Goal: Find specific page/section: Find specific page/section

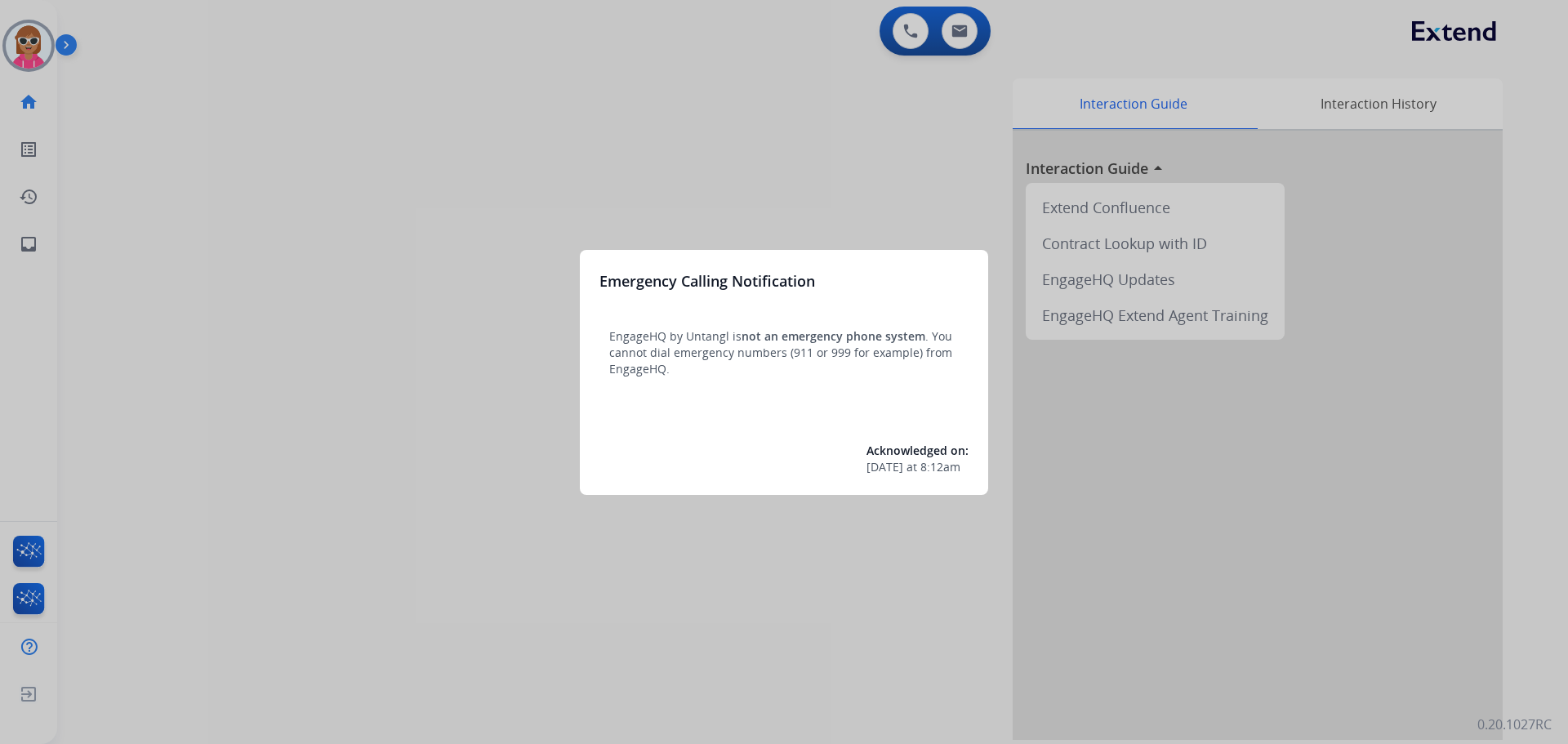
click at [4, 54] on div at bounding box center [784, 372] width 1568 height 744
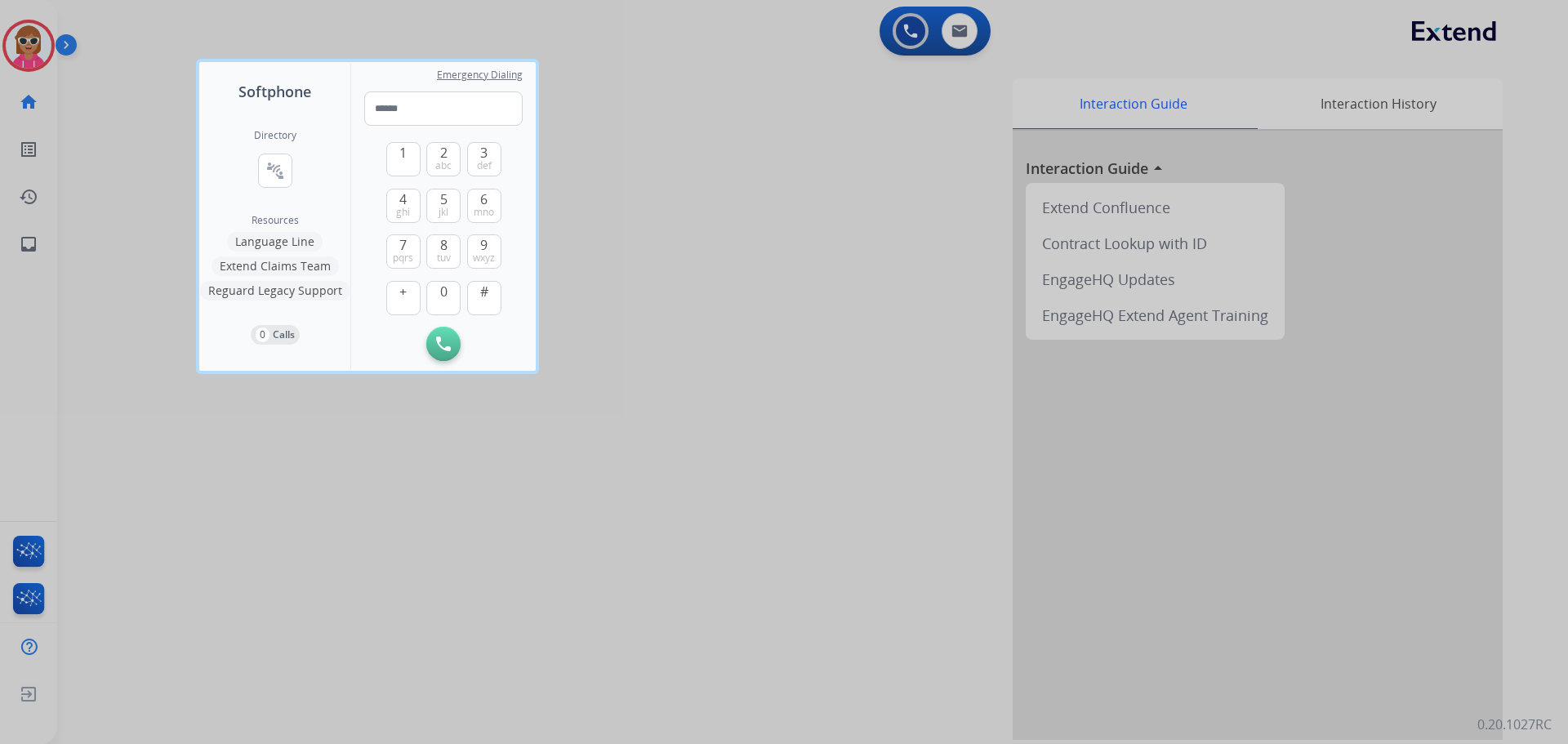
drag, startPoint x: 97, startPoint y: 119, endPoint x: 52, endPoint y: 73, distance: 64.4
click at [97, 119] on div at bounding box center [784, 372] width 1568 height 744
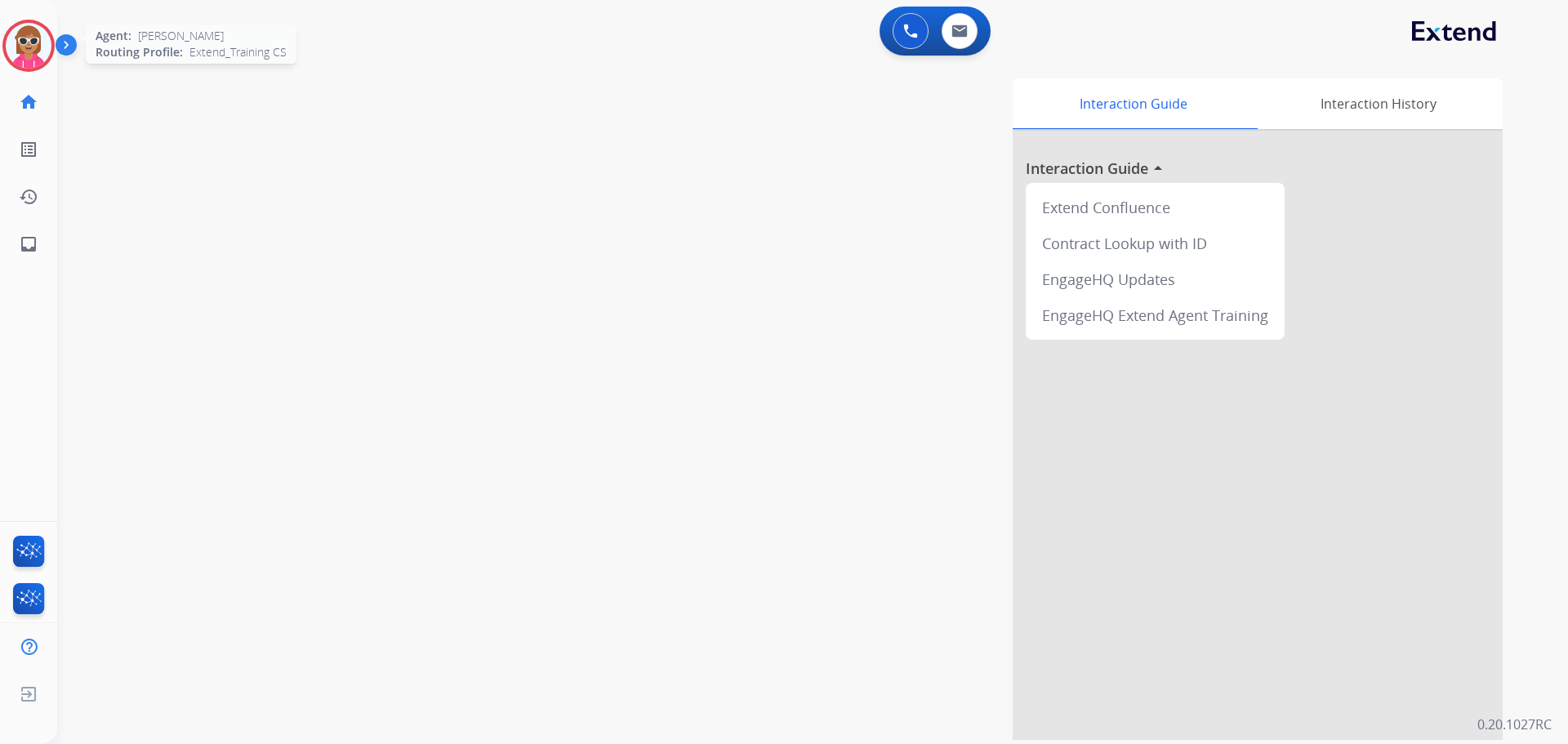
click at [40, 63] on img at bounding box center [28, 46] width 46 height 46
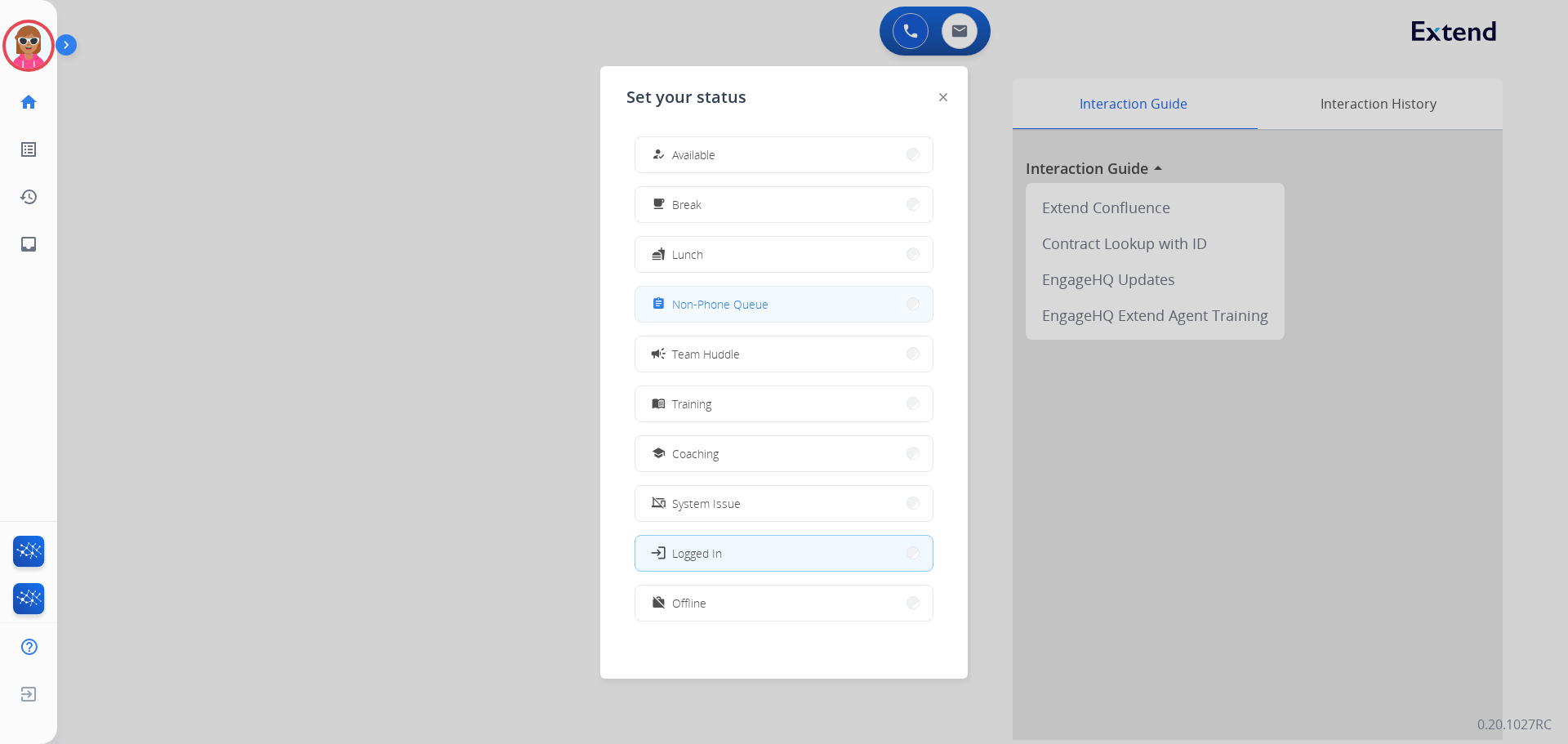
drag, startPoint x: 824, startPoint y: 314, endPoint x: 861, endPoint y: 313, distance: 37.0
click at [861, 313] on button "assignment Non-Phone Queue" at bounding box center [784, 305] width 297 height 36
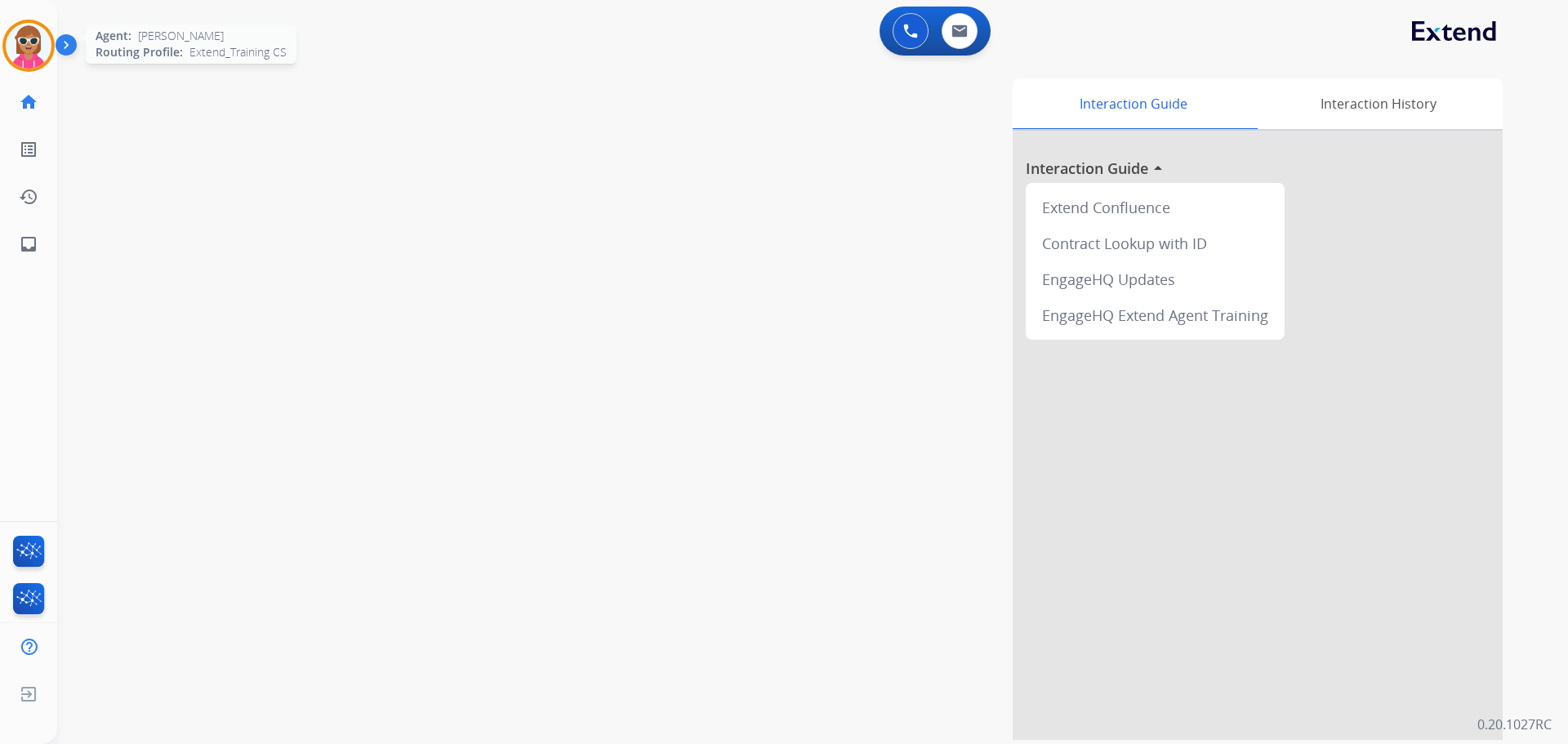
click at [13, 46] on img at bounding box center [28, 46] width 46 height 46
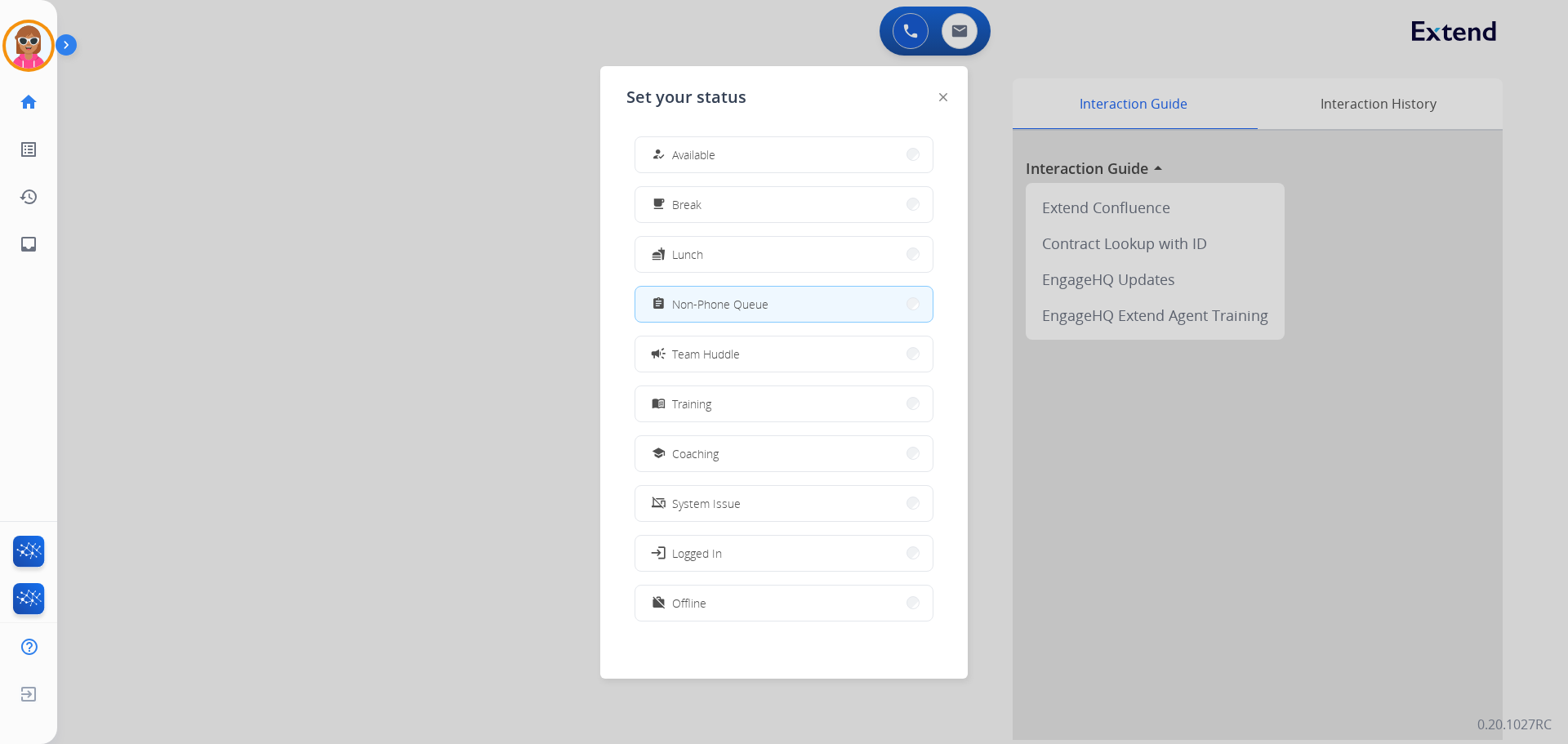
drag, startPoint x: 248, startPoint y: 281, endPoint x: 725, endPoint y: 76, distance: 519.2
click at [253, 281] on div at bounding box center [784, 372] width 1568 height 744
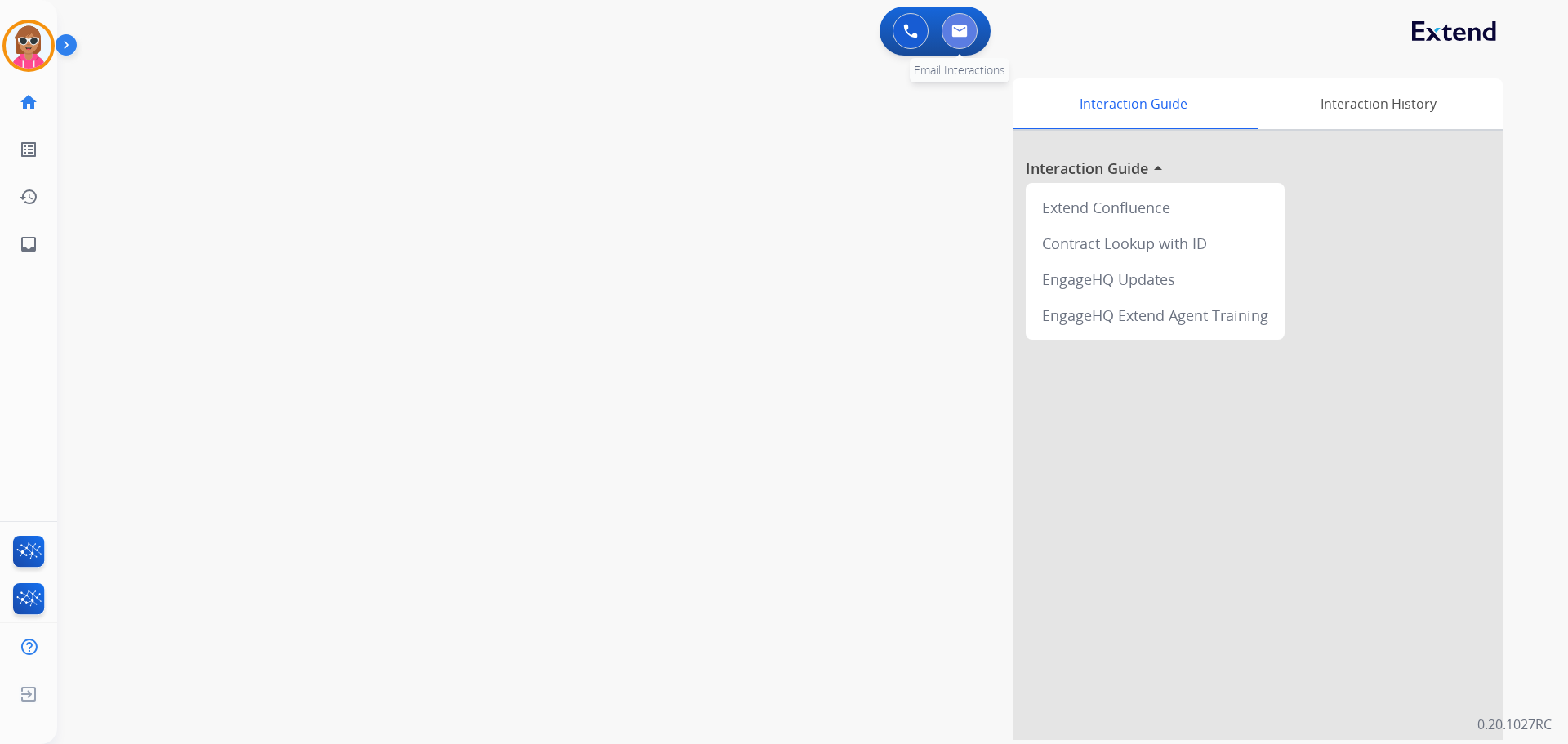
click at [948, 28] on button at bounding box center [960, 31] width 36 height 36
select select "**********"
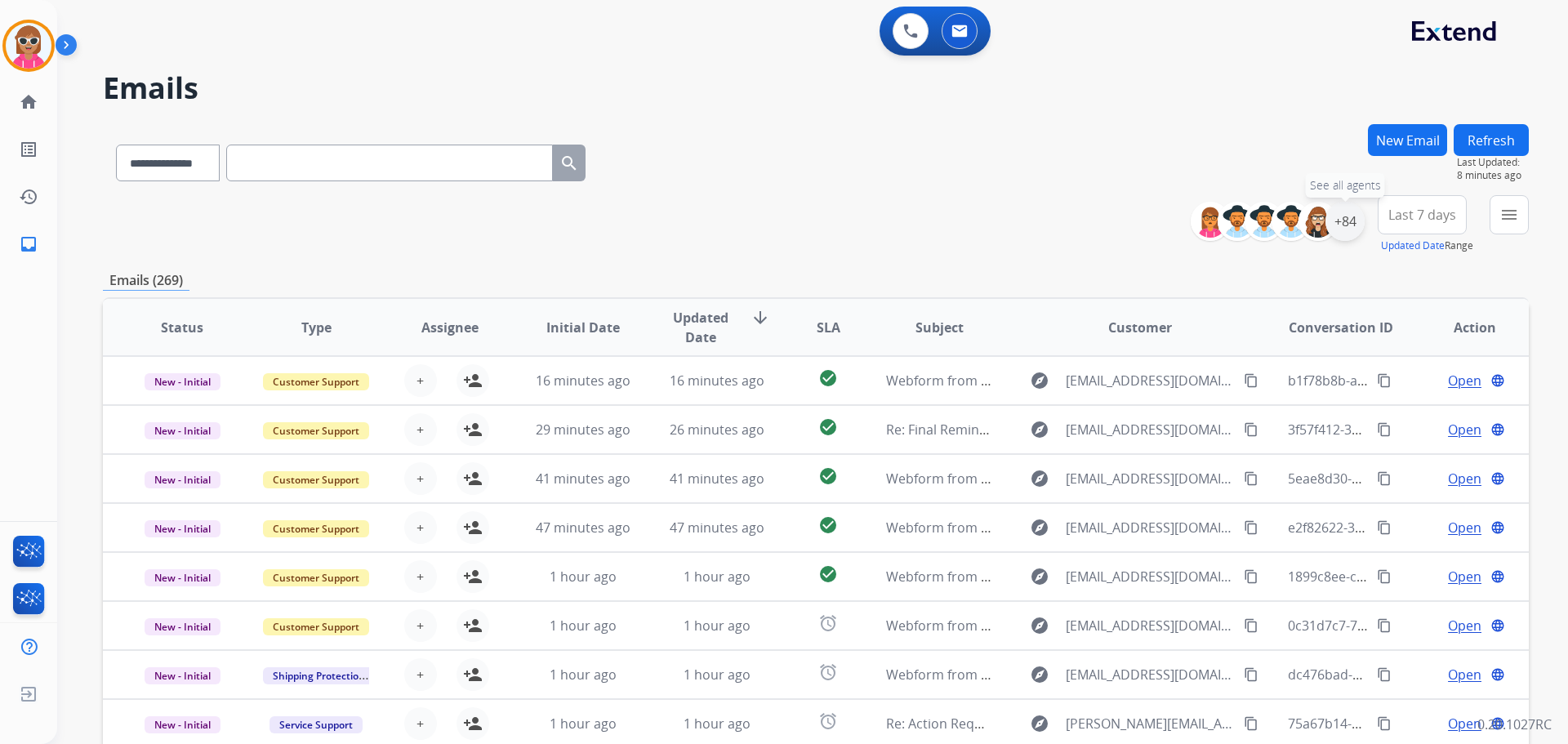
click at [1358, 218] on div "+84" at bounding box center [1345, 221] width 39 height 39
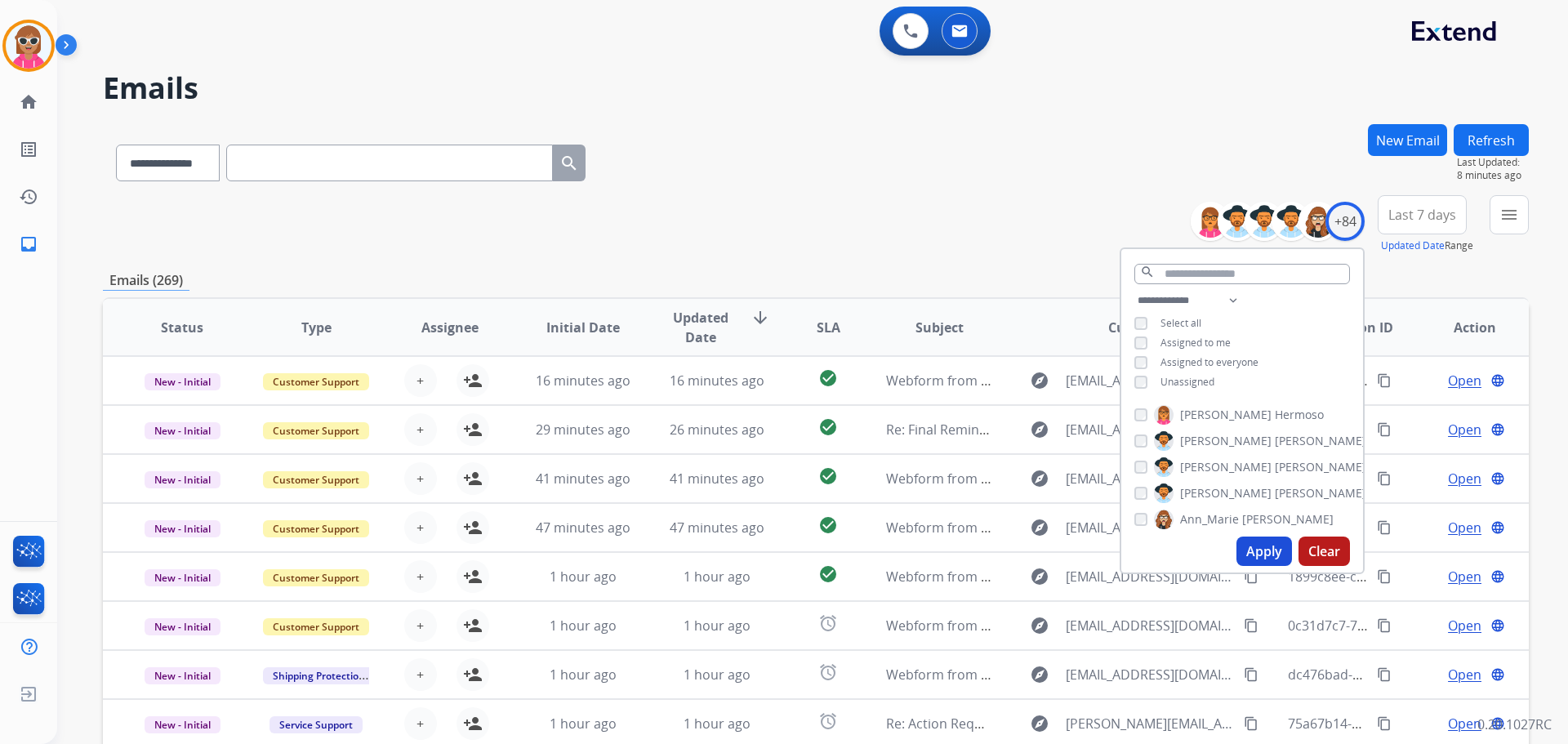
click at [1192, 336] on span "Assigned to me" at bounding box center [1195, 343] width 70 height 14
click at [1195, 338] on span "Assigned to me" at bounding box center [1195, 343] width 70 height 14
click at [1201, 383] on span "Unassigned" at bounding box center [1187, 382] width 54 height 14
click at [1255, 546] on button "Apply" at bounding box center [1264, 550] width 56 height 29
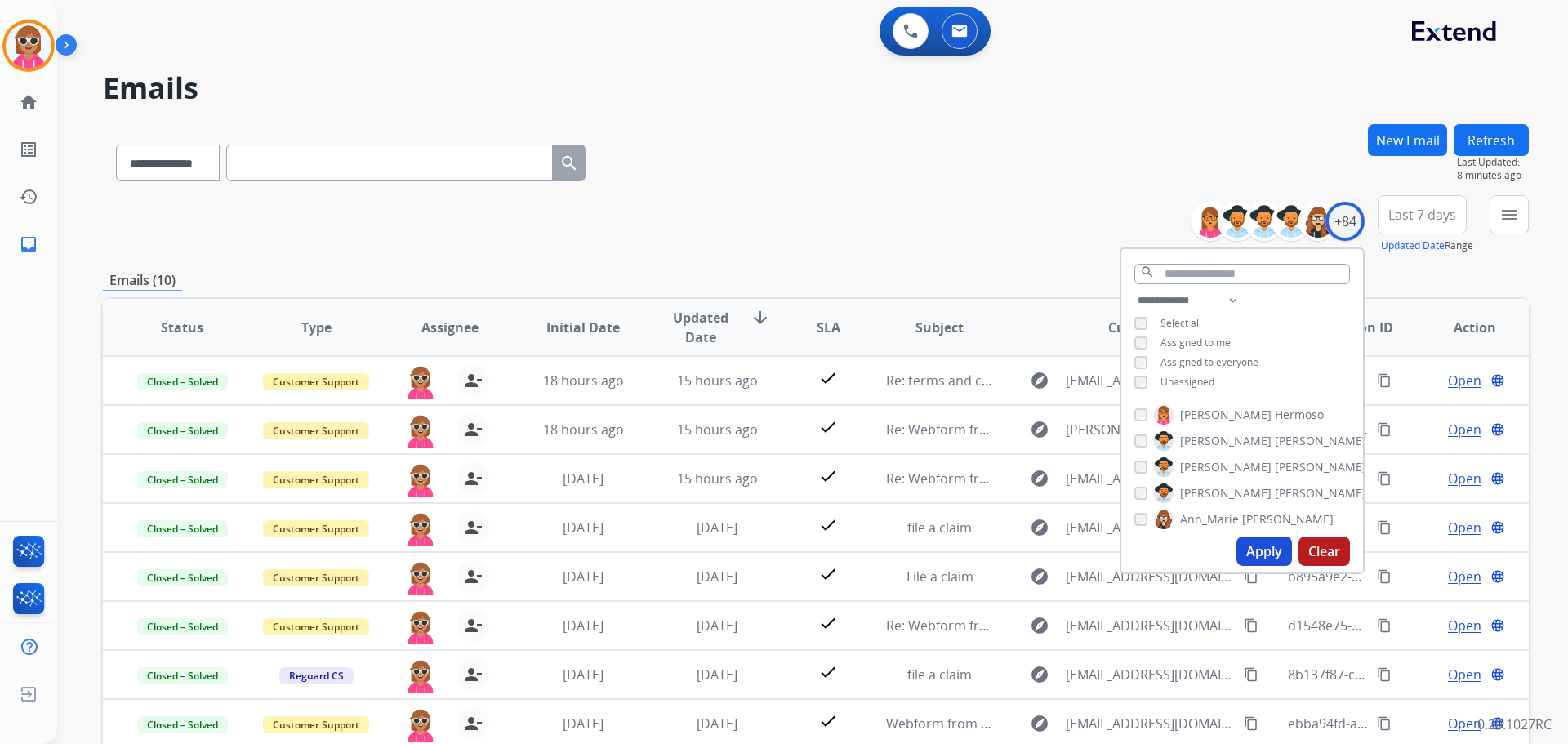
click at [925, 143] on div "**********" at bounding box center [816, 160] width 1426 height 71
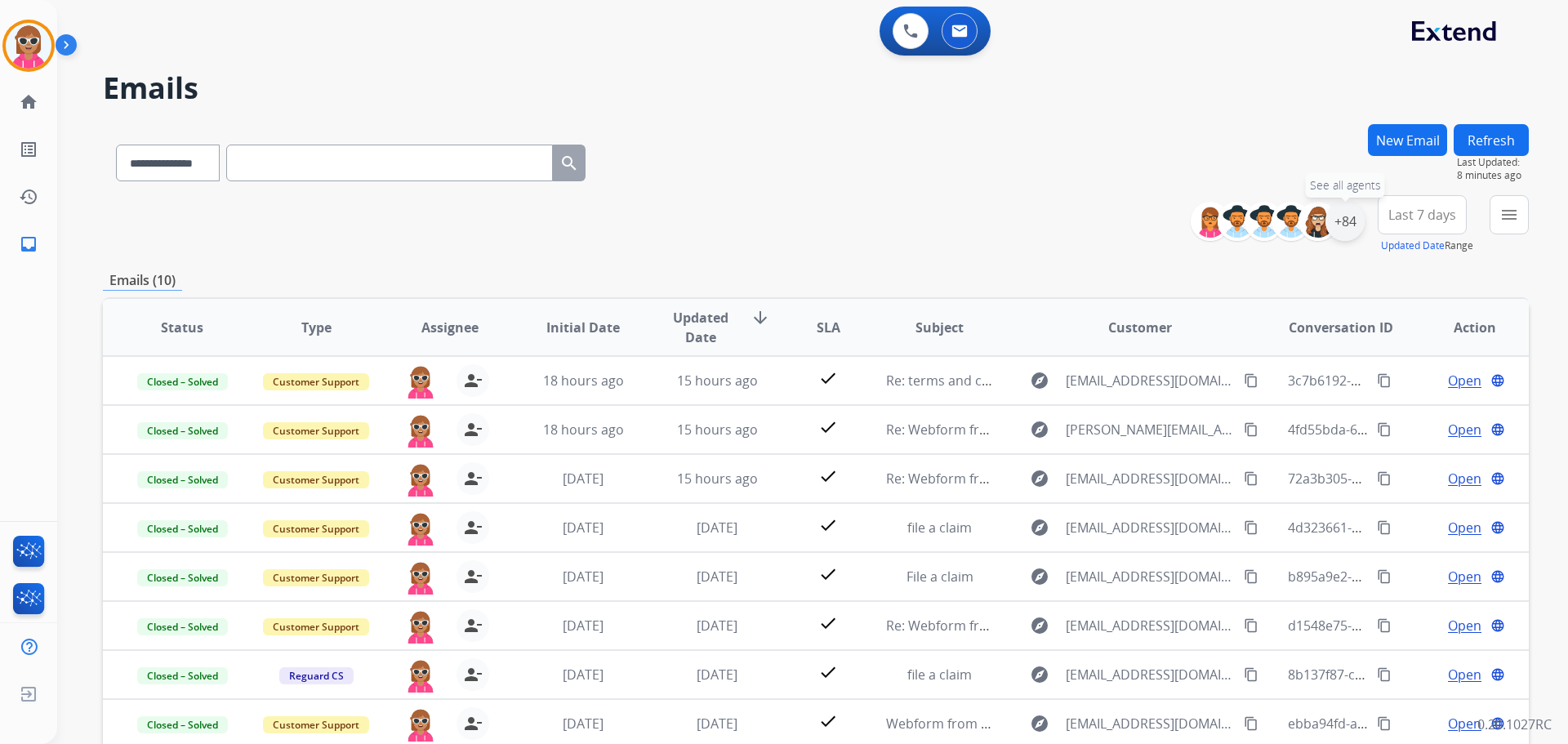
drag, startPoint x: 1358, startPoint y: 219, endPoint x: 1350, endPoint y: 219, distance: 8.0
click at [1353, 219] on div "+84" at bounding box center [1345, 221] width 39 height 39
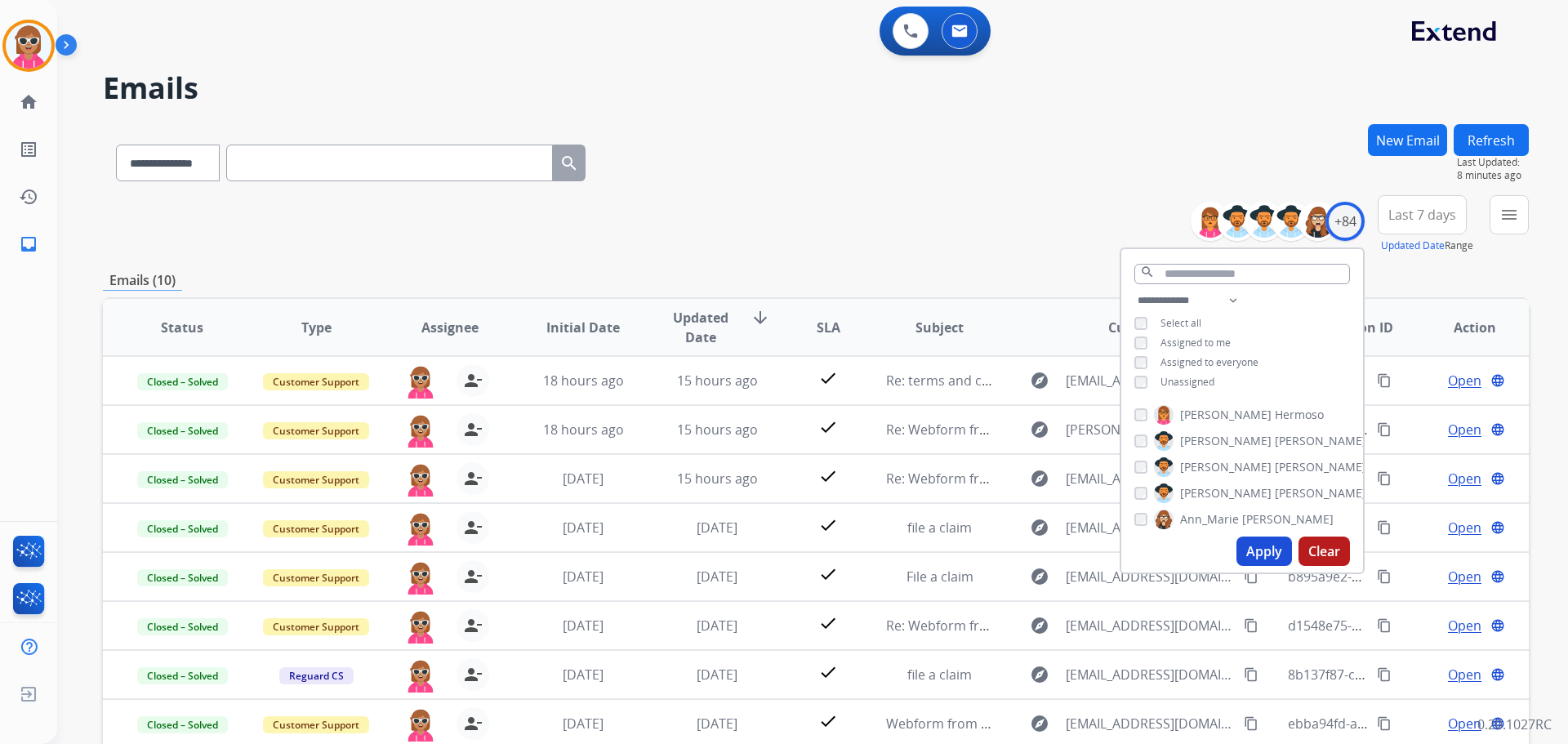
drag, startPoint x: 1190, startPoint y: 377, endPoint x: 1191, endPoint y: 364, distance: 13.0
click at [1189, 378] on span "Unassigned" at bounding box center [1187, 382] width 54 height 14
drag, startPoint x: 1199, startPoint y: 339, endPoint x: 1200, endPoint y: 358, distance: 19.0
click at [1197, 339] on span "Assigned to me" at bounding box center [1195, 343] width 70 height 14
click at [1203, 377] on span "Unassigned" at bounding box center [1187, 382] width 54 height 14
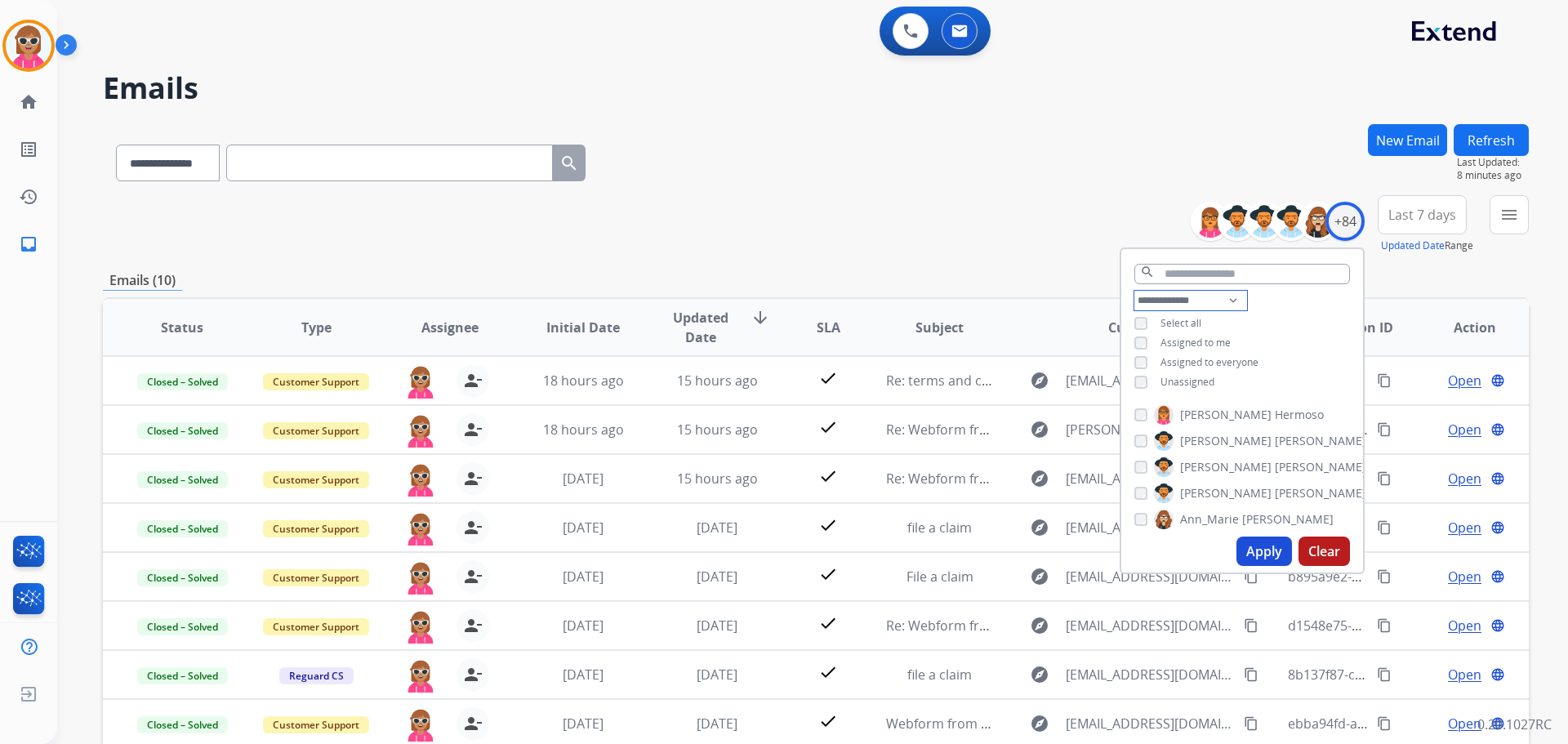
click at [1227, 300] on select "**********" at bounding box center [1191, 301] width 113 height 20
click at [835, 66] on div "**********" at bounding box center [793, 431] width 1472 height 744
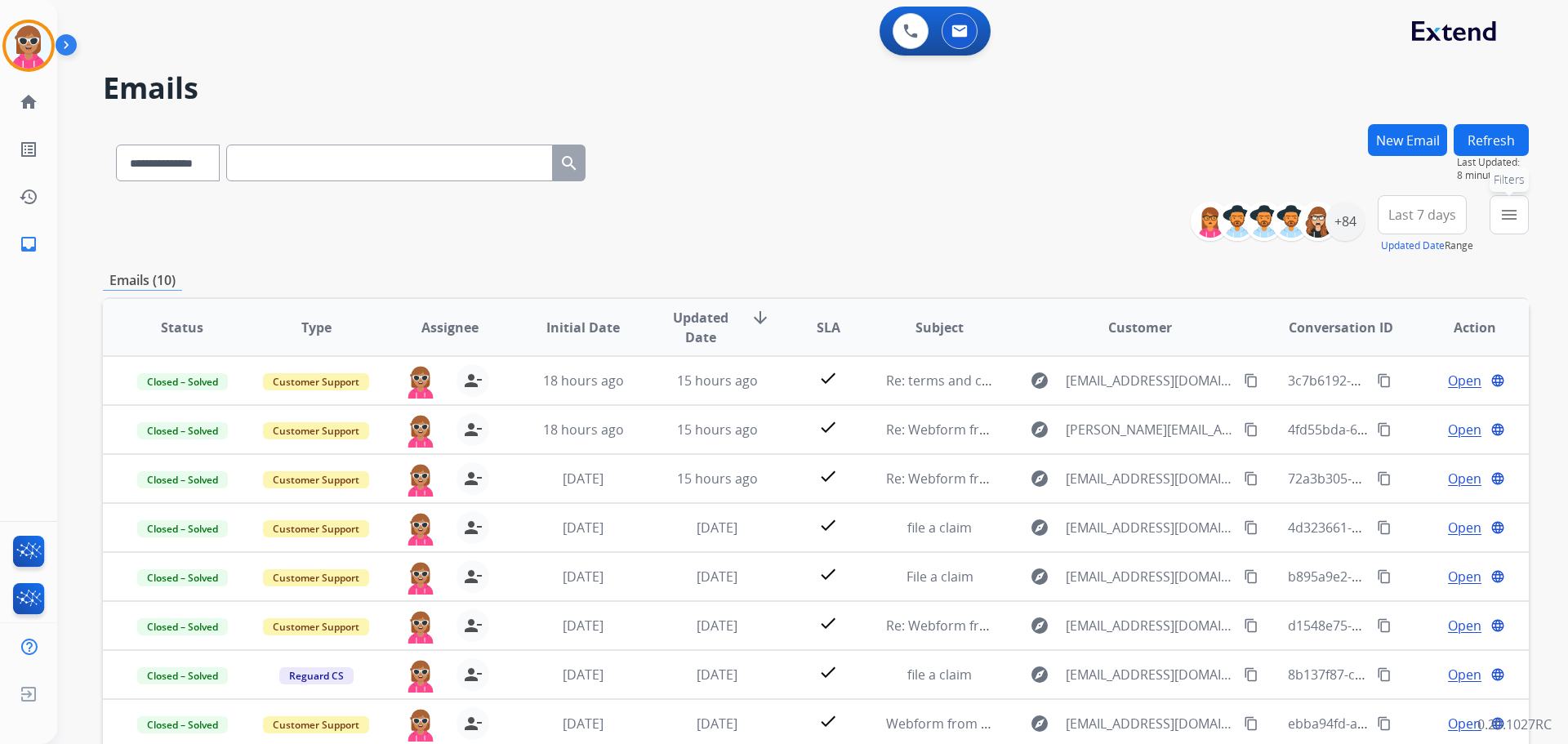
drag, startPoint x: 1499, startPoint y: 207, endPoint x: 1487, endPoint y: 250, distance: 44.6
click at [1501, 210] on button "menu Filters" at bounding box center [1509, 215] width 39 height 39
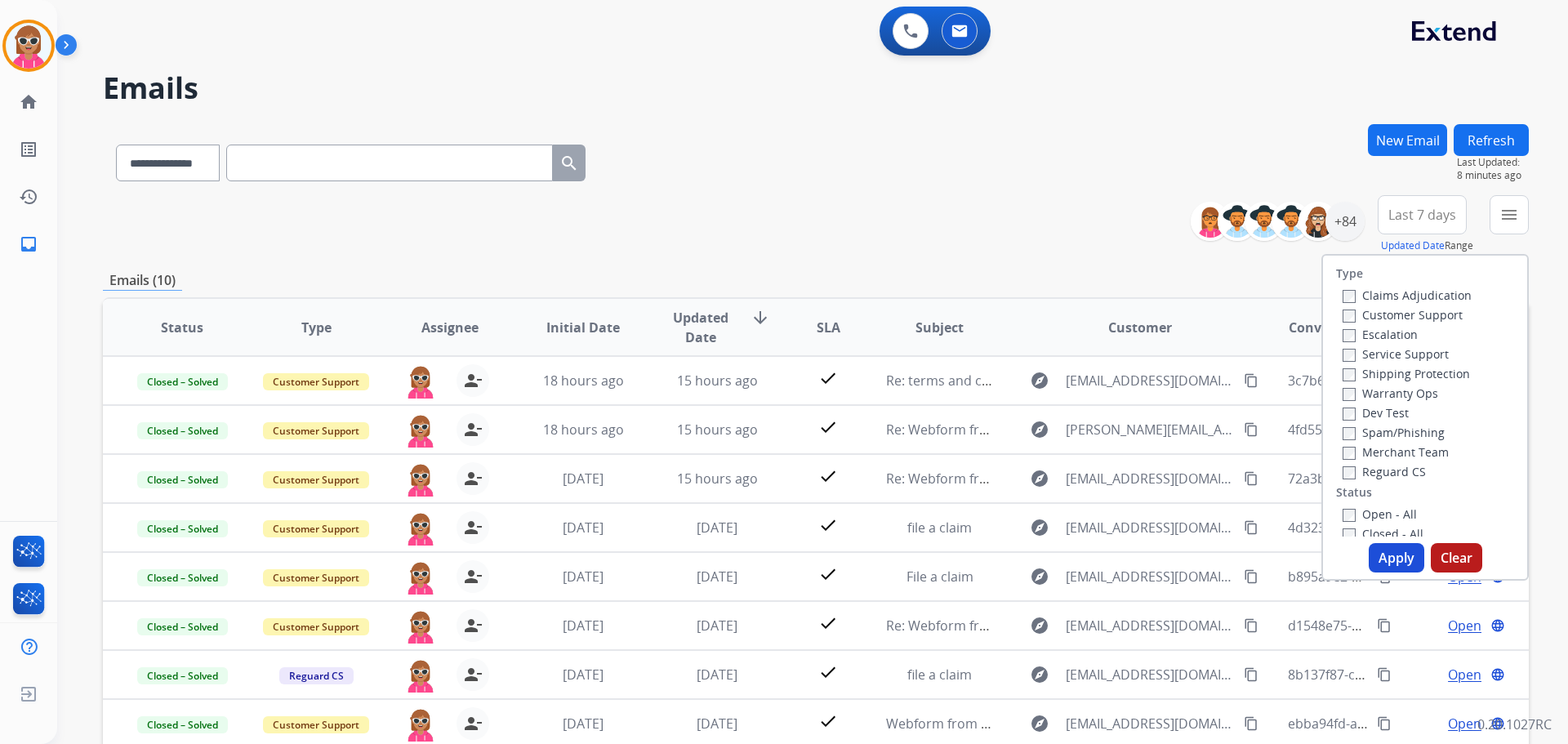
click at [1349, 314] on label "Customer Support" at bounding box center [1403, 314] width 120 height 15
click at [1380, 368] on label "Shipping Protection" at bounding box center [1407, 373] width 128 height 15
click at [1396, 475] on label "Reguard CS" at bounding box center [1385, 471] width 83 height 15
drag, startPoint x: 1373, startPoint y: 513, endPoint x: 1377, endPoint y: 520, distance: 8.1
click at [1375, 514] on label "Open - All" at bounding box center [1381, 513] width 75 height 15
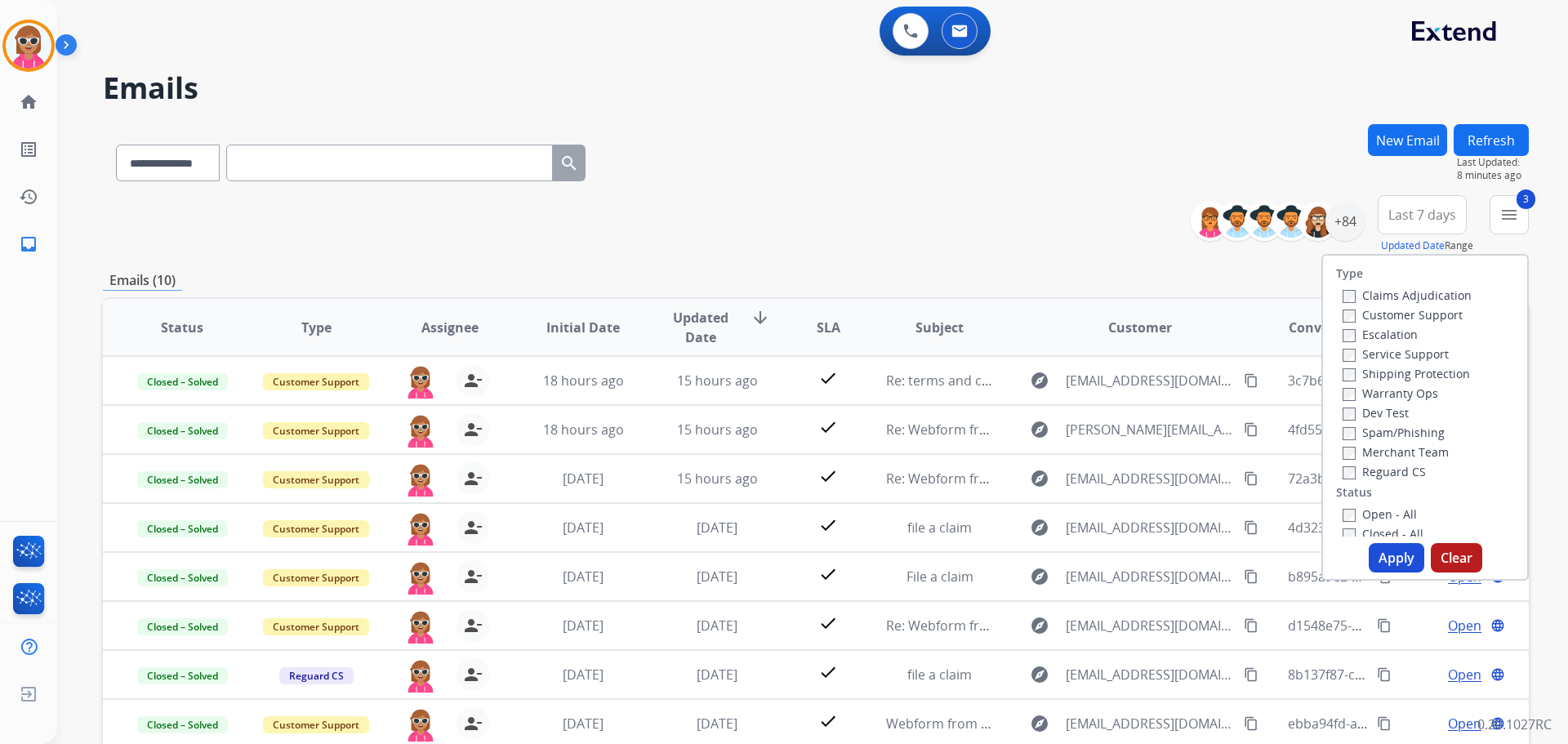
click at [1364, 506] on div "Open - All" at bounding box center [1429, 514] width 171 height 20
click at [1375, 517] on label "Open - All" at bounding box center [1381, 513] width 75 height 15
click at [1374, 560] on button "Apply" at bounding box center [1397, 558] width 56 height 29
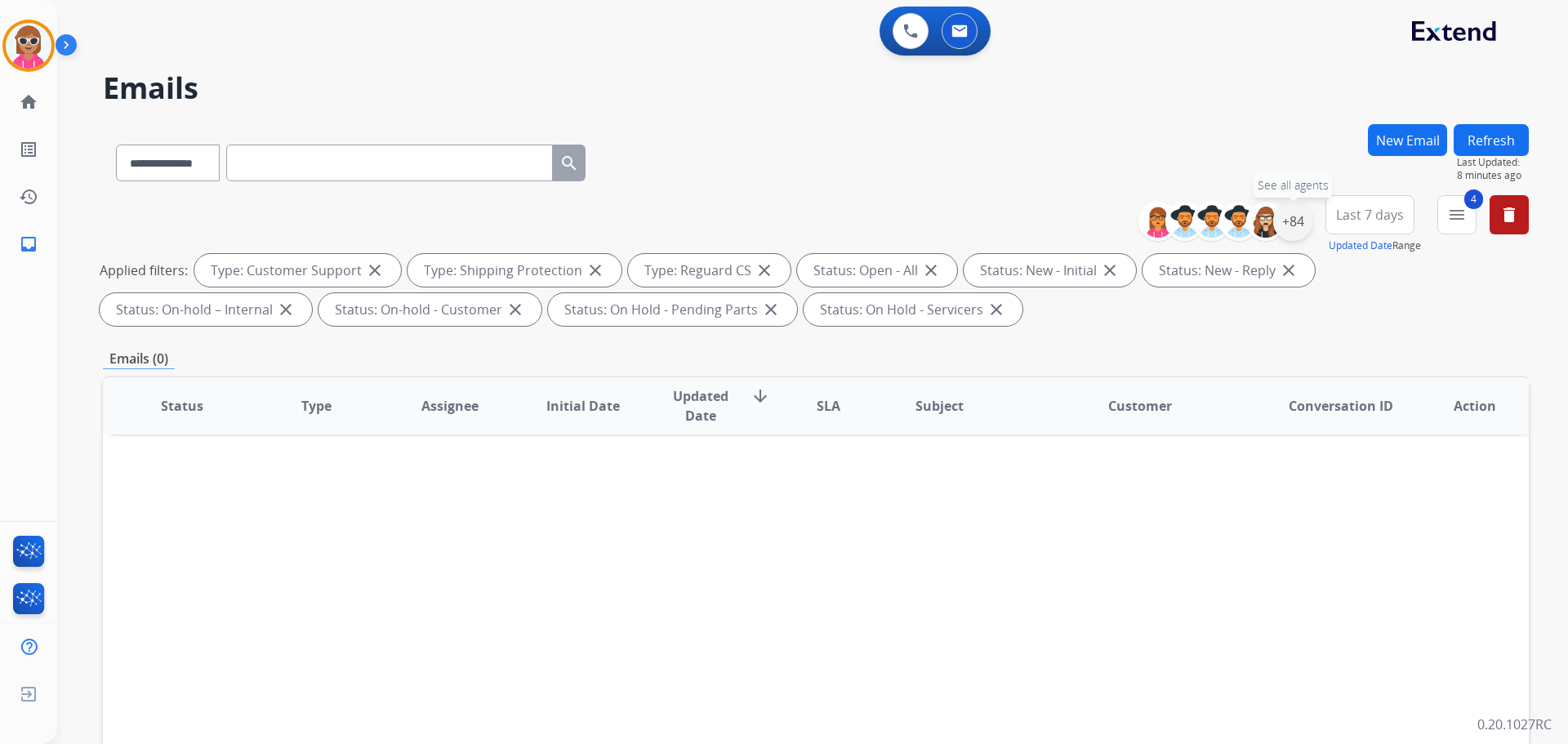
click at [1291, 225] on div "+84" at bounding box center [1293, 221] width 39 height 39
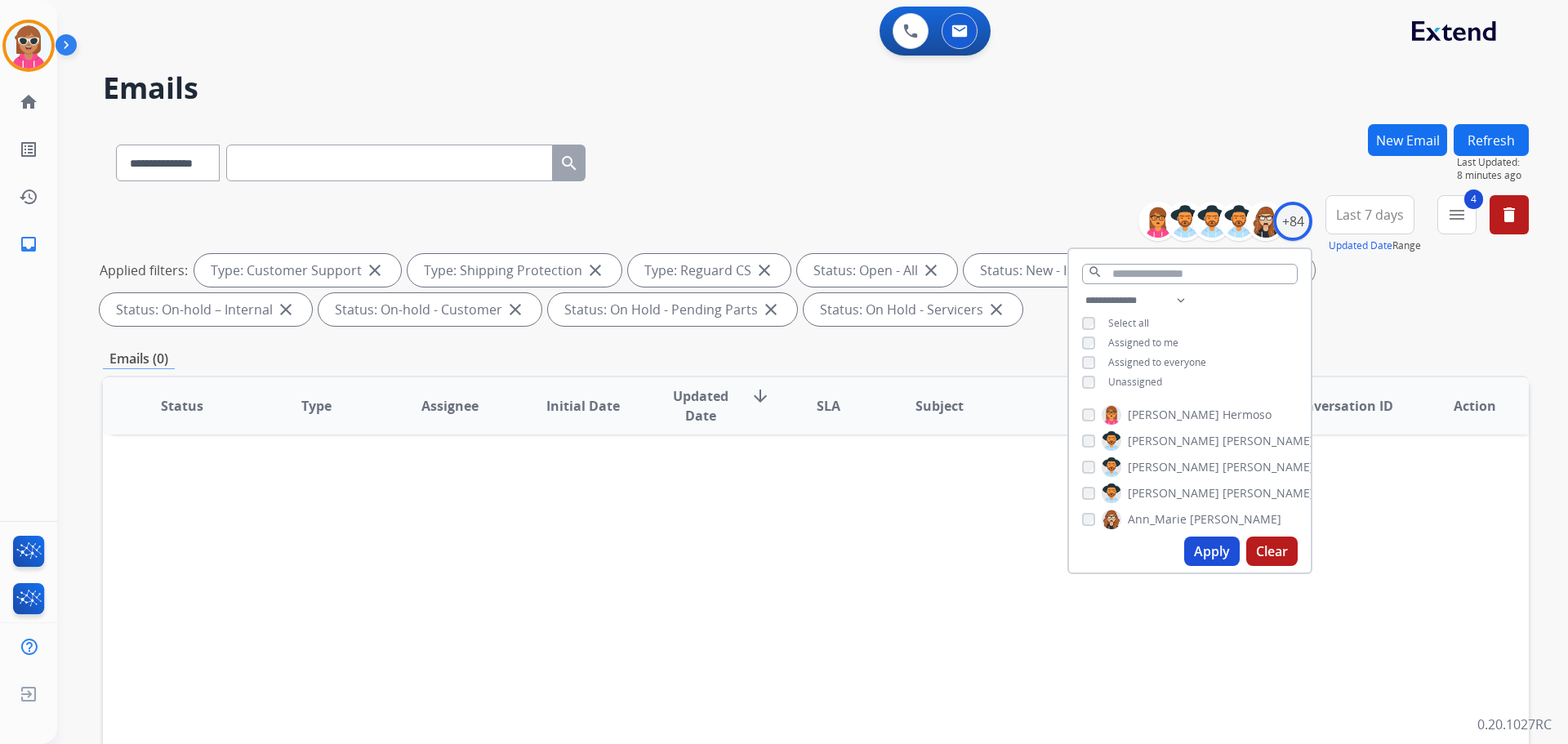
click at [1148, 384] on span "Unassigned" at bounding box center [1136, 382] width 54 height 14
click at [1197, 543] on button "Apply" at bounding box center [1212, 550] width 56 height 29
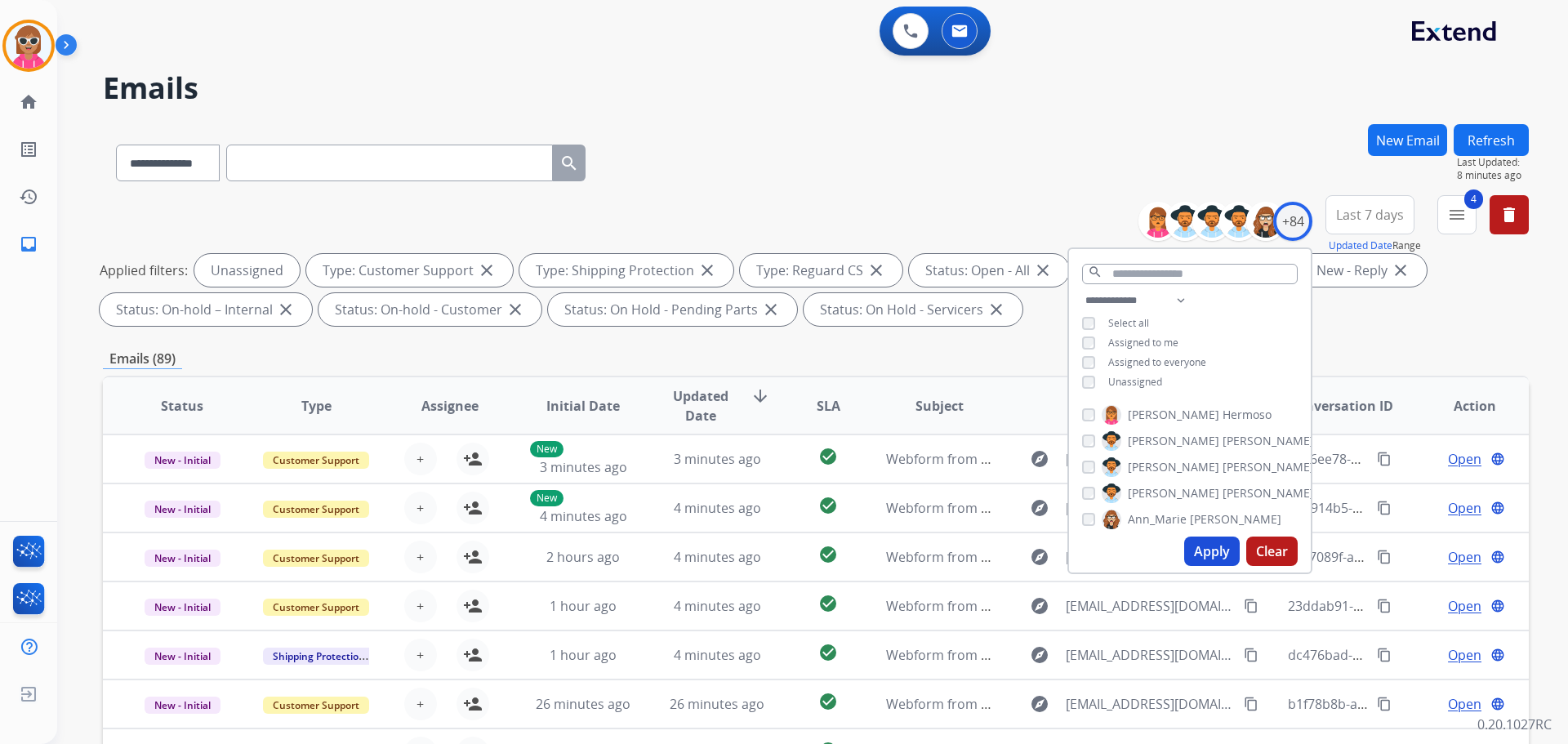
drag, startPoint x: 1139, startPoint y: 379, endPoint x: 1172, endPoint y: 330, distance: 59.1
click at [1139, 377] on span "Unassigned" at bounding box center [1136, 382] width 54 height 14
click at [1177, 301] on select "**********" at bounding box center [1138, 301] width 113 height 20
select select "**********"
click at [1082, 291] on select "**********" at bounding box center [1138, 301] width 113 height 20
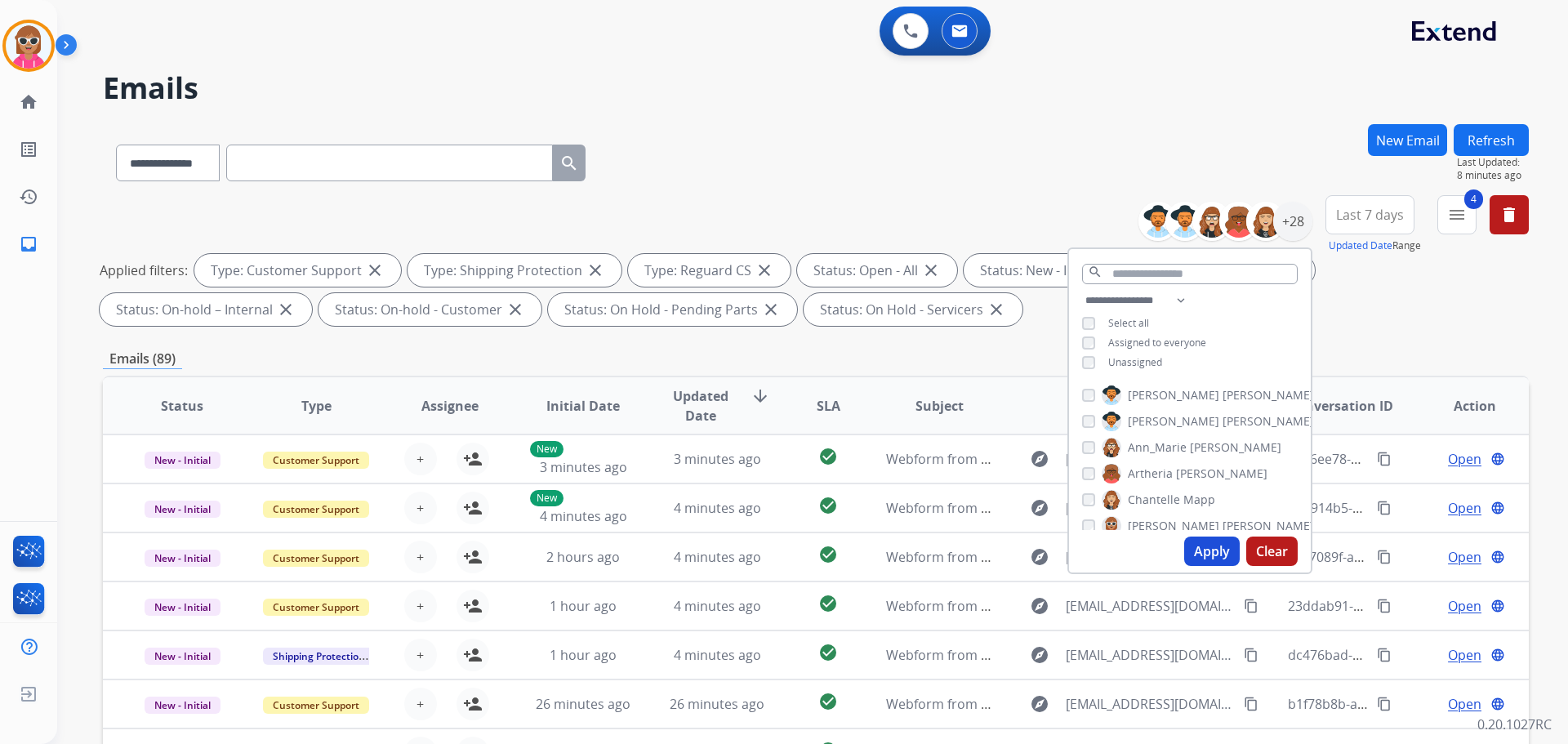
click at [1223, 387] on span "[PERSON_NAME]" at bounding box center [1268, 395] width 91 height 16
click at [1170, 414] on span "[PERSON_NAME]" at bounding box center [1174, 422] width 91 height 16
click at [1223, 418] on span "[PERSON_NAME]" at bounding box center [1268, 422] width 91 height 16
click at [1155, 440] on span "Ann_Marie" at bounding box center [1158, 447] width 59 height 16
drag, startPoint x: 1165, startPoint y: 465, endPoint x: 1163, endPoint y: 482, distance: 17.1
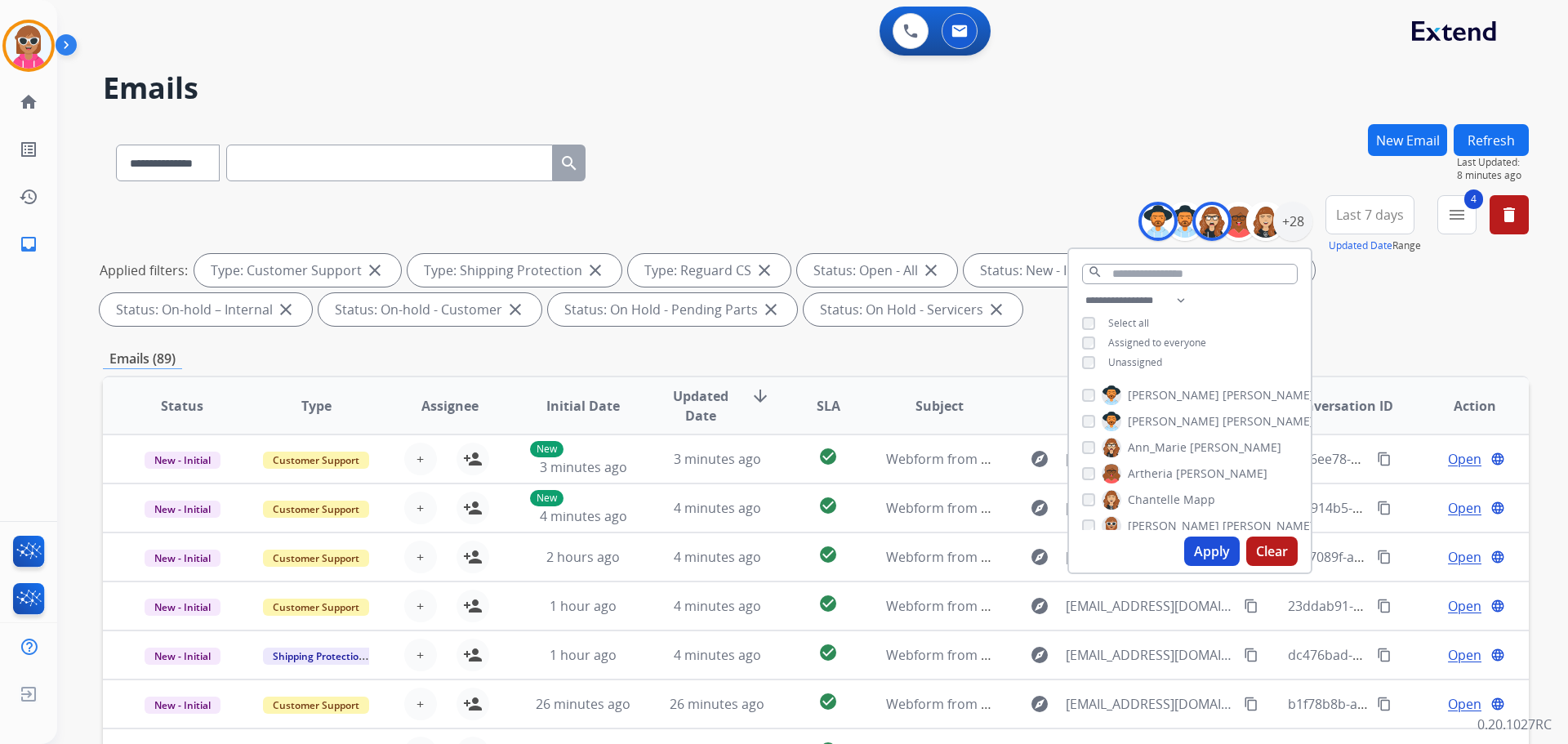
click at [1165, 466] on span "Artheria" at bounding box center [1151, 473] width 45 height 16
click at [1163, 500] on span "Chantelle" at bounding box center [1154, 500] width 52 height 16
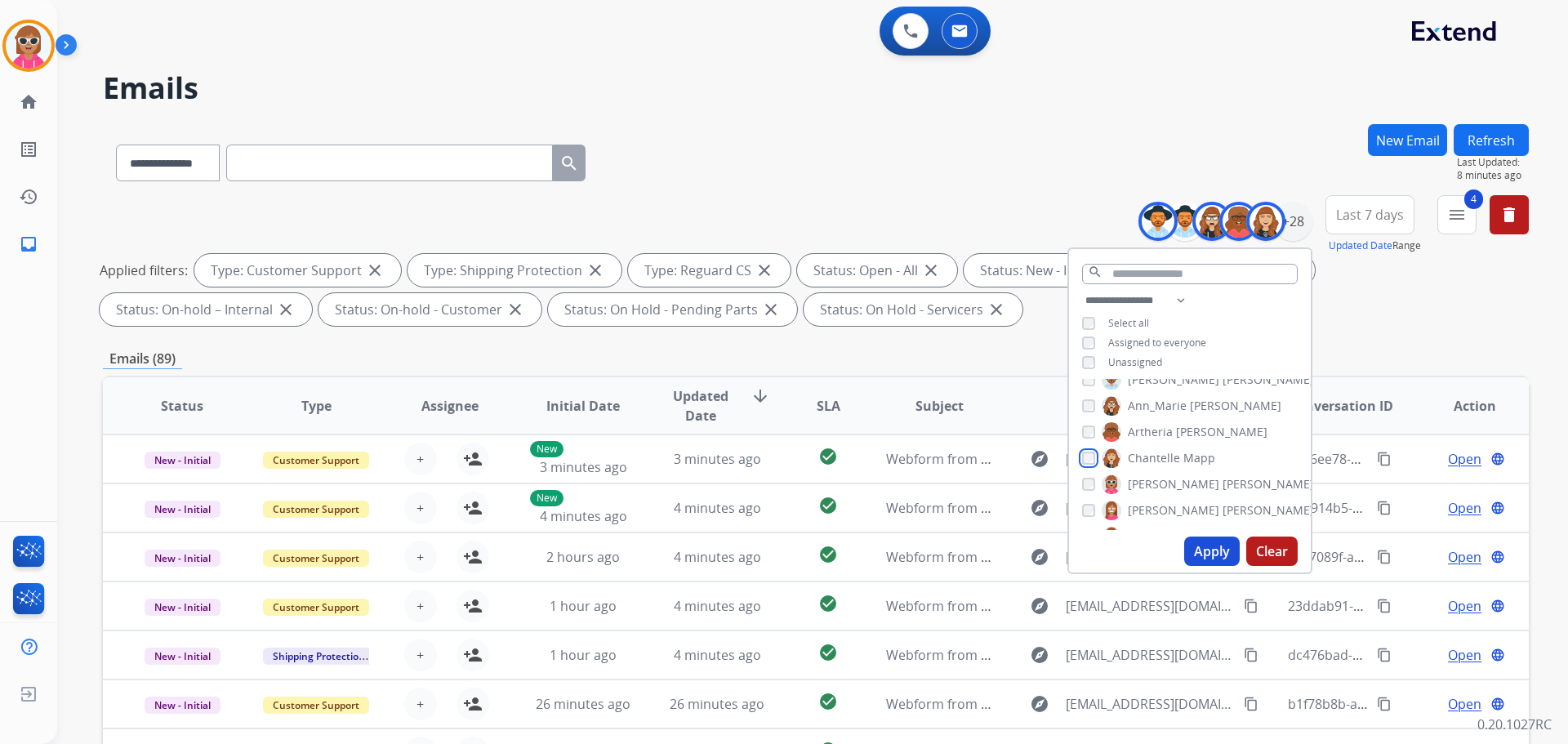
scroll to position [82, 0]
click at [1168, 422] on span "Chantelle" at bounding box center [1154, 418] width 52 height 16
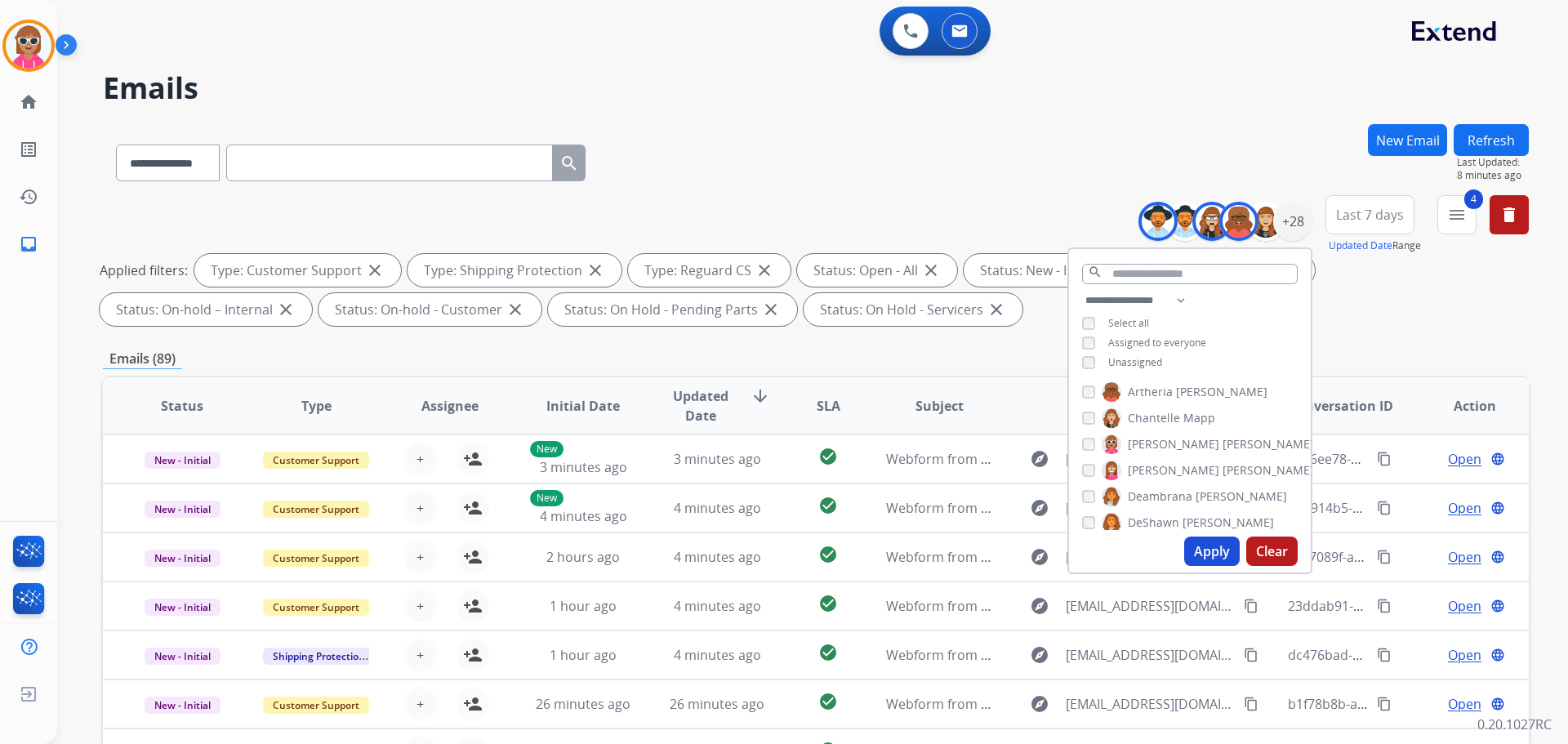
click at [1170, 463] on span "[PERSON_NAME]" at bounding box center [1174, 471] width 91 height 16
click at [1171, 464] on span "[PERSON_NAME]" at bounding box center [1174, 471] width 91 height 16
click at [1170, 470] on span "[PERSON_NAME]" at bounding box center [1174, 471] width 91 height 16
click at [1167, 384] on span "Bois" at bounding box center [1174, 385] width 23 height 16
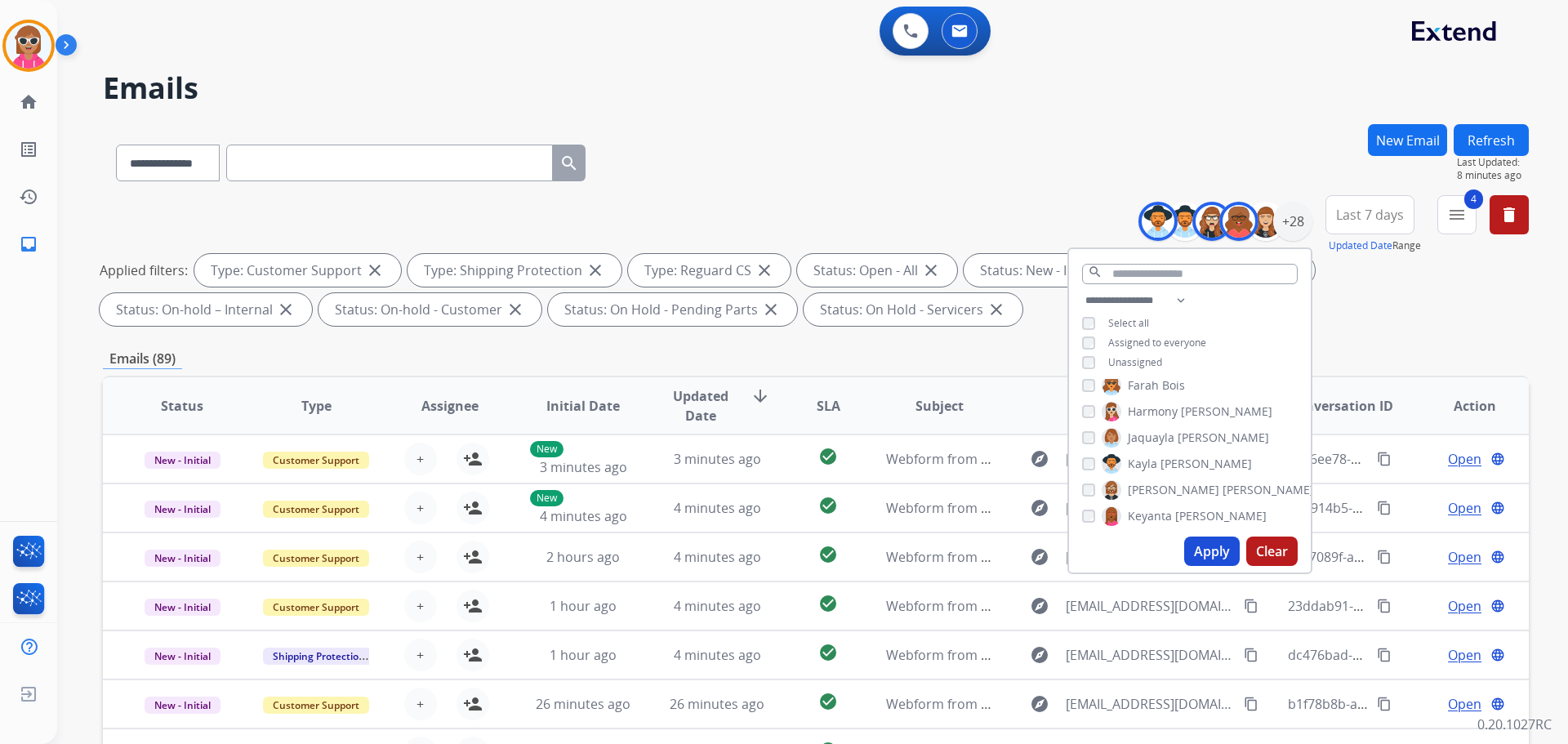
click at [1179, 431] on span "[PERSON_NAME]" at bounding box center [1224, 438] width 91 height 16
click at [1168, 458] on span "[PERSON_NAME]" at bounding box center [1206, 463] width 91 height 16
click at [1223, 485] on span "[PERSON_NAME]" at bounding box center [1268, 490] width 91 height 16
click at [1176, 514] on span "[PERSON_NAME]" at bounding box center [1221, 516] width 91 height 16
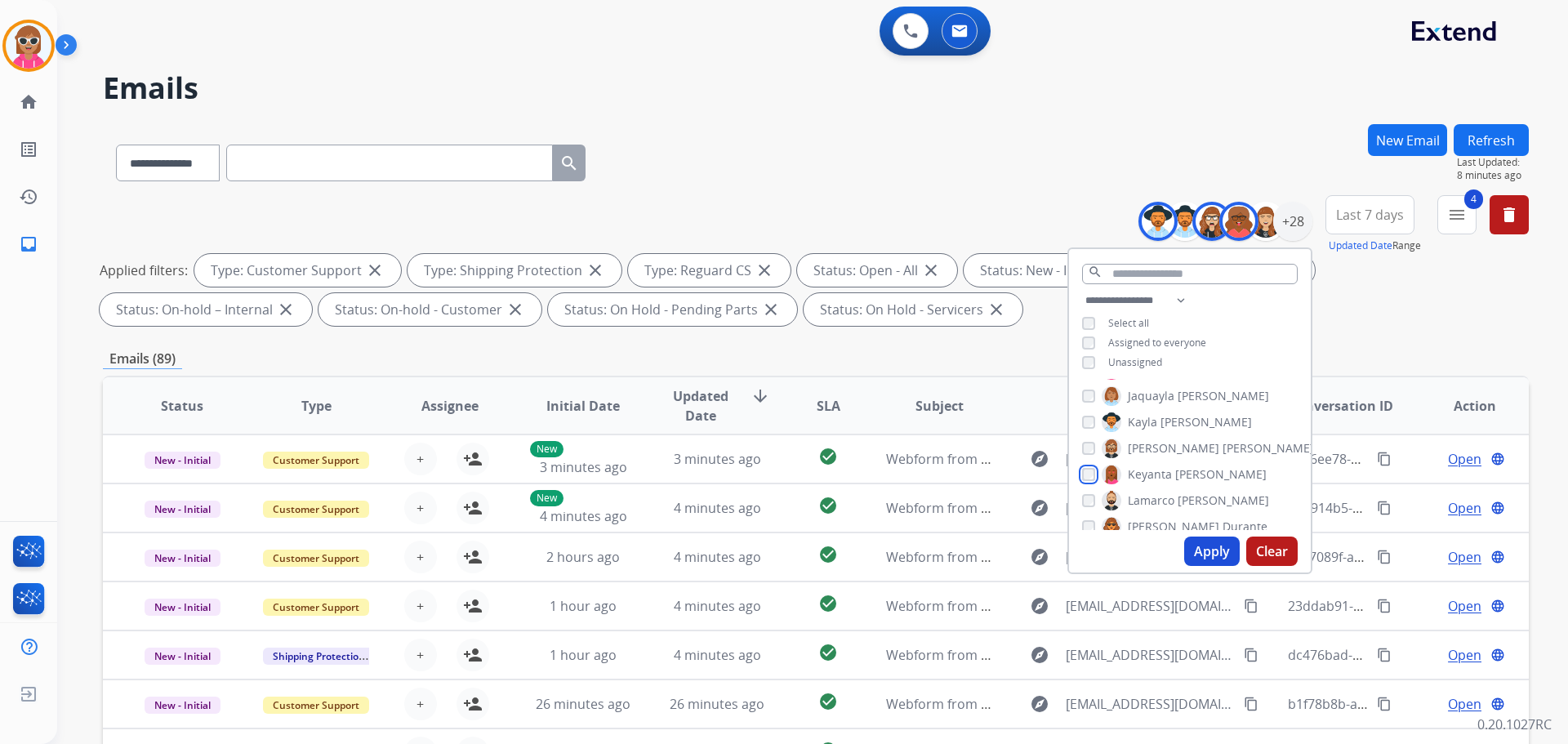
scroll to position [327, 0]
click at [1174, 463] on label "[PERSON_NAME]" at bounding box center [1185, 461] width 168 height 20
